Goal: Information Seeking & Learning: Learn about a topic

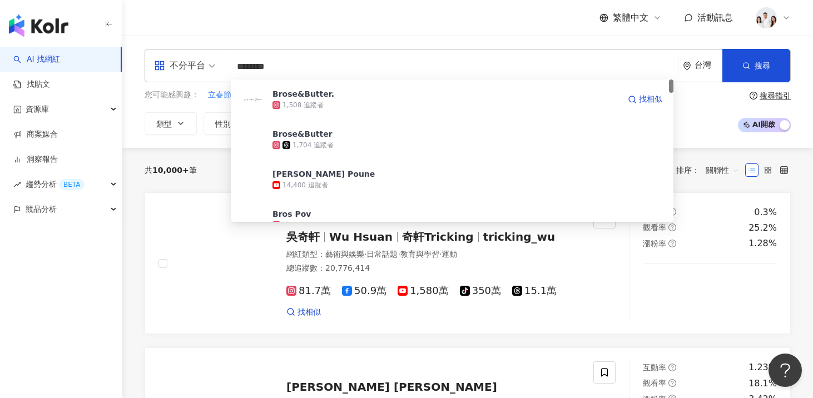
type input "*********"
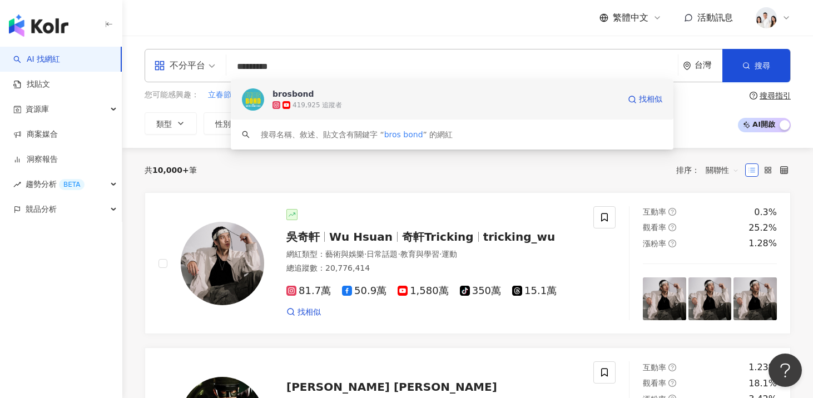
click at [293, 100] on div "419,925 追蹤者" at bounding box center [445, 105] width 347 height 11
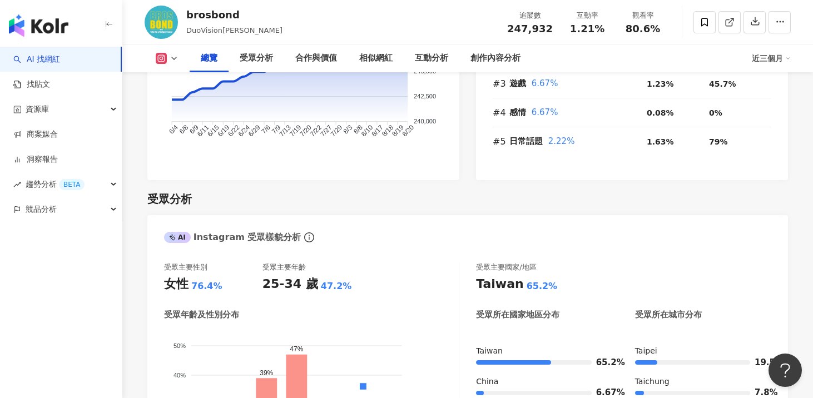
scroll to position [912, 0]
